Goal: Information Seeking & Learning: Learn about a topic

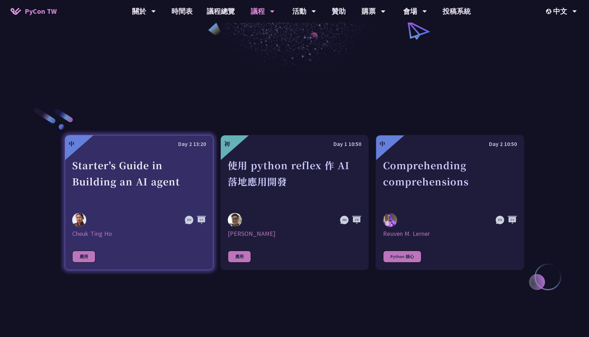
scroll to position [176, 0]
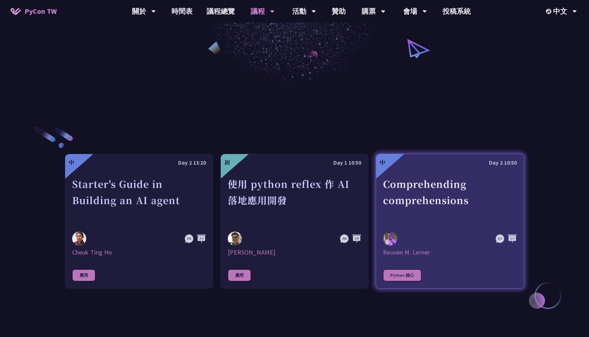
click at [472, 182] on div "Comprehending comprehensions" at bounding box center [450, 200] width 134 height 49
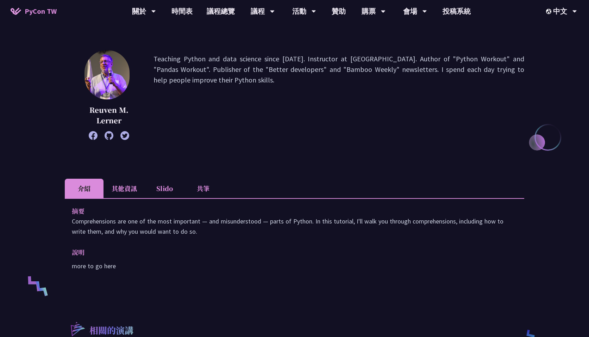
scroll to position [70, 0]
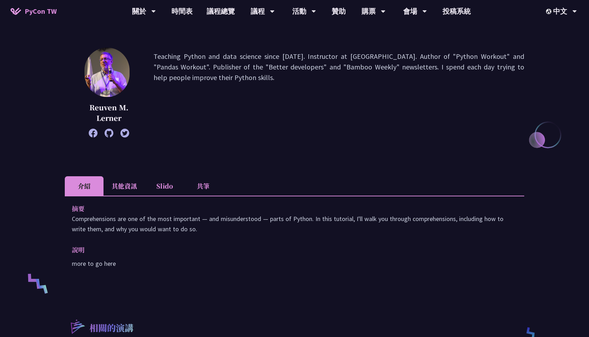
click at [175, 188] on li "Slido" at bounding box center [164, 185] width 39 height 19
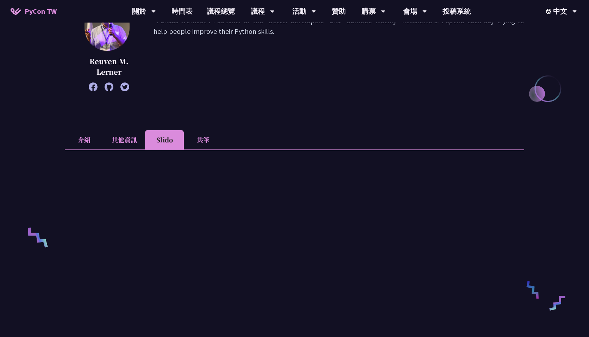
scroll to position [106, 0]
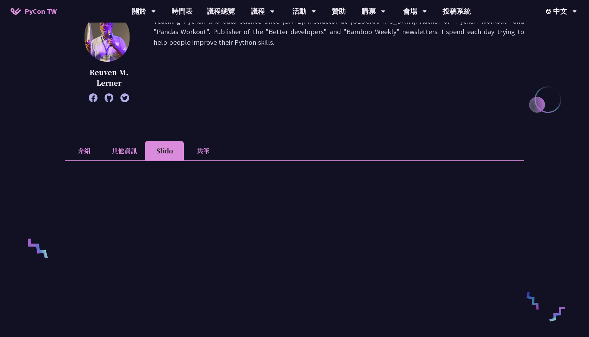
click at [126, 151] on li "其他資訊" at bounding box center [125, 150] width 42 height 19
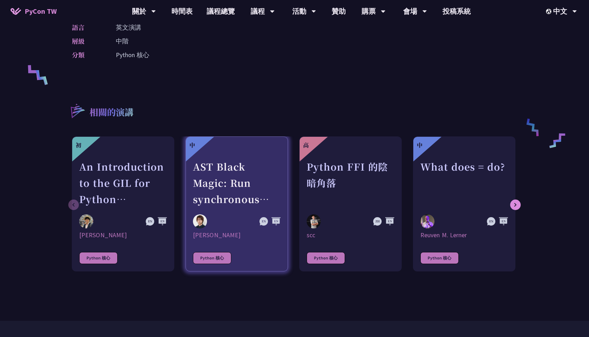
scroll to position [282, 0]
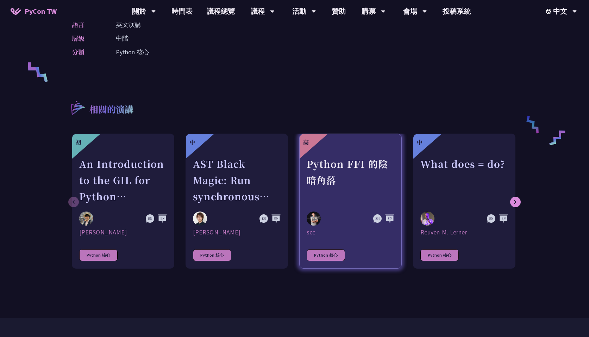
click at [338, 181] on div "Python FFI 的陰暗角落" at bounding box center [351, 180] width 88 height 49
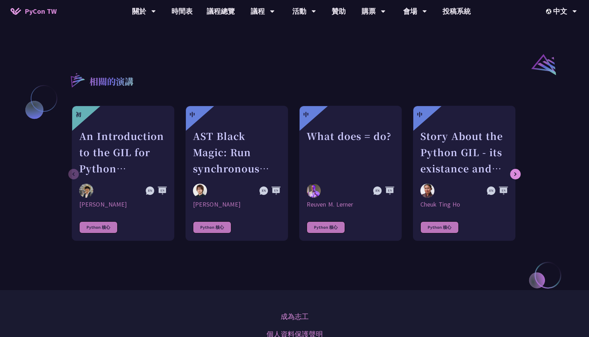
scroll to position [564, 0]
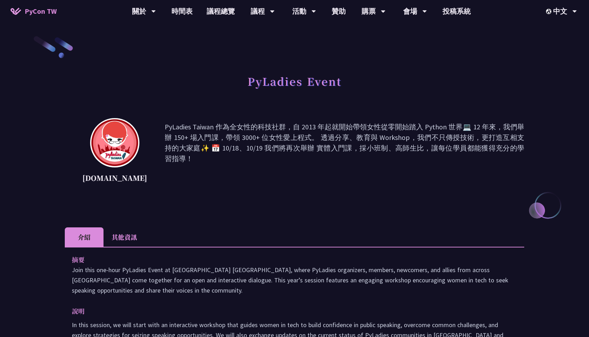
click at [141, 238] on li "其他資訊" at bounding box center [125, 236] width 42 height 19
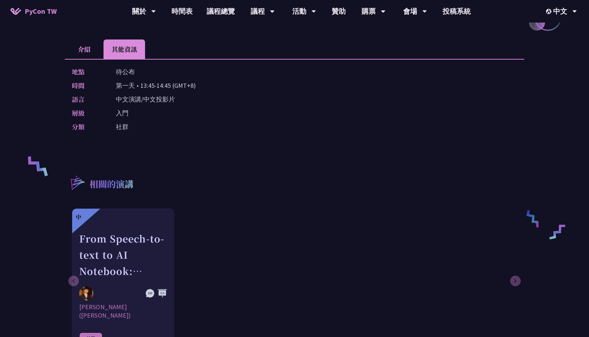
scroll to position [211, 0]
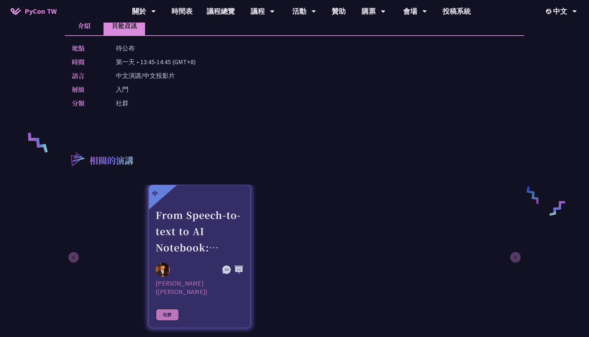
click at [278, 154] on div "相關的演講 中 From Speech-to-text to AI Notebook: Bridging Language and Technology at…" at bounding box center [295, 220] width 460 height 174
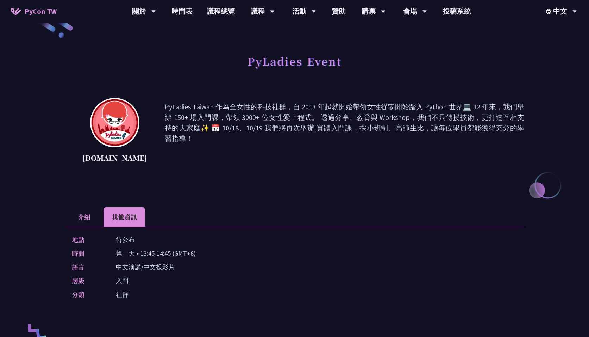
scroll to position [0, 0]
